Goal: Information Seeking & Learning: Learn about a topic

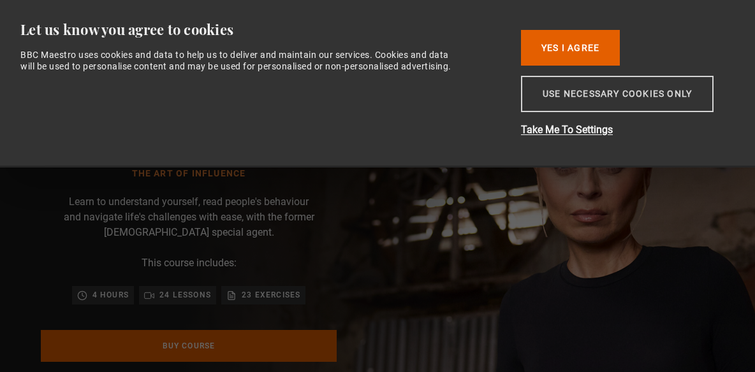
click at [567, 111] on button "Use necessary cookies only" at bounding box center [617, 94] width 193 height 36
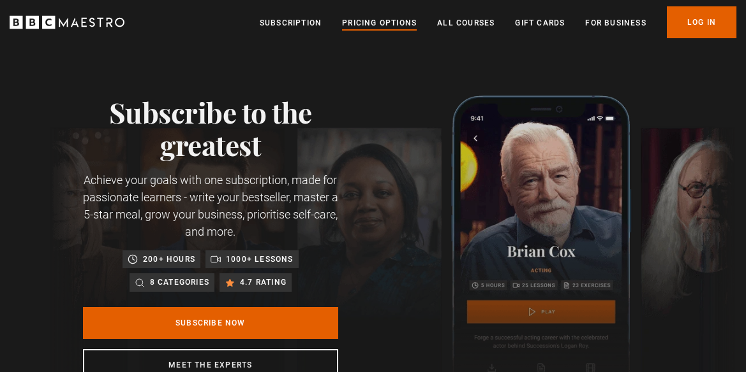
click at [370, 26] on link "Pricing Options" at bounding box center [379, 23] width 75 height 13
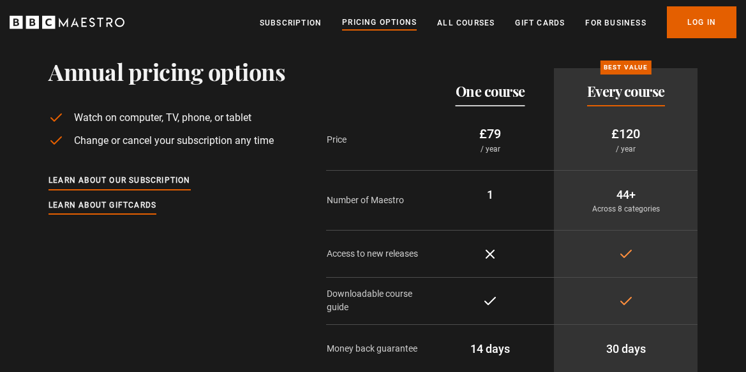
scroll to position [38, 0]
click at [469, 21] on link "All Courses" at bounding box center [465, 23] width 57 height 13
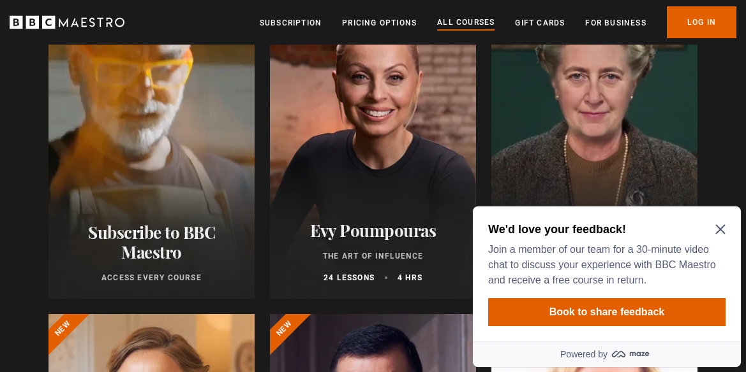
scroll to position [207, 0]
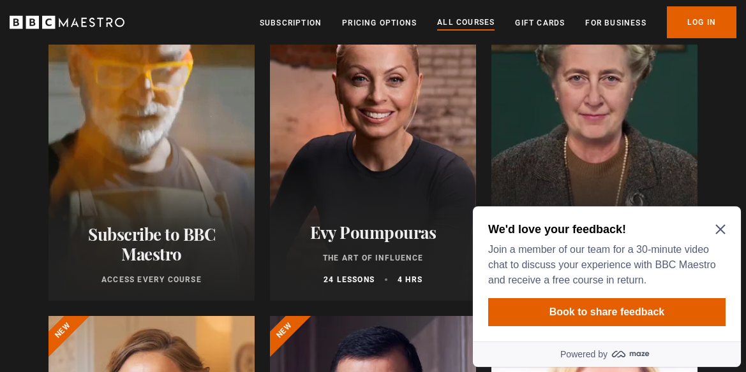
click at [718, 228] on icon "Close Maze Prompt" at bounding box center [720, 230] width 10 height 10
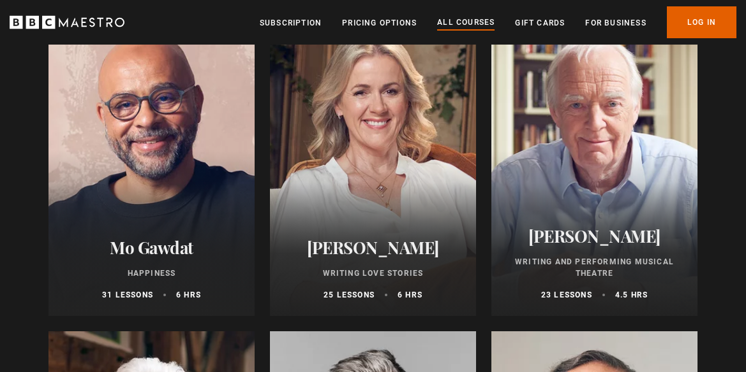
scroll to position [2438, 0]
